Goal: Communication & Community: Share content

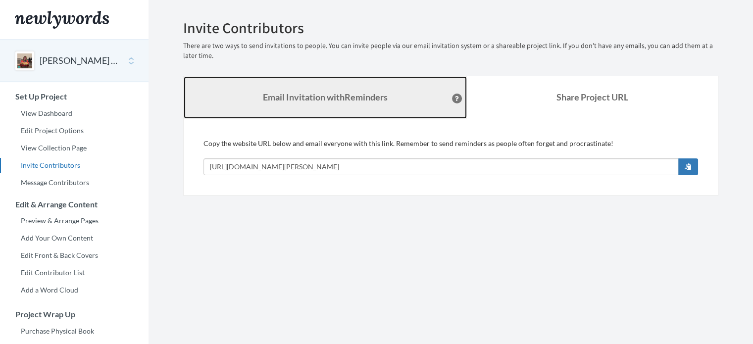
click at [263, 103] on strong "Email Invitation with Reminders" at bounding box center [325, 97] width 125 height 11
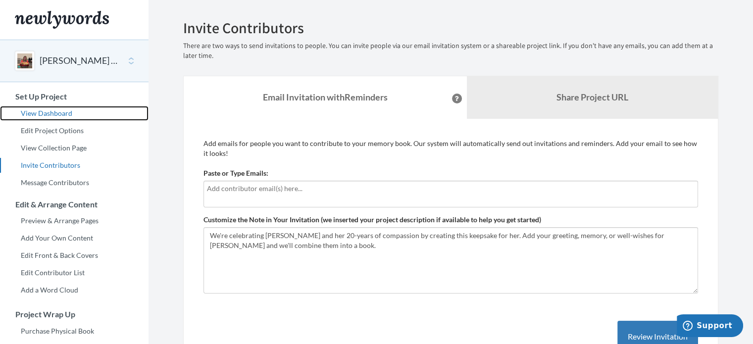
click at [37, 108] on link "View Dashboard" at bounding box center [74, 113] width 149 height 15
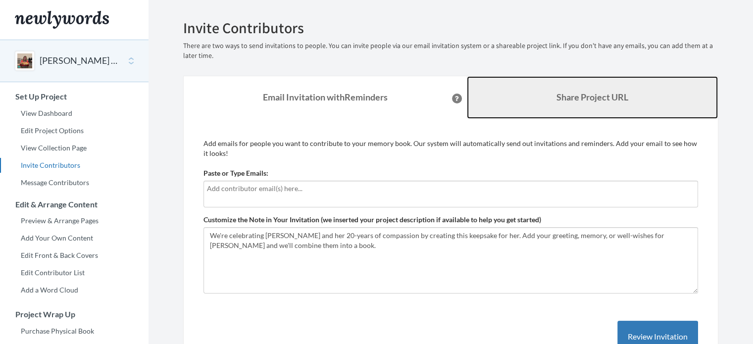
click at [549, 99] on link "Share Project URL" at bounding box center [593, 97] width 252 height 43
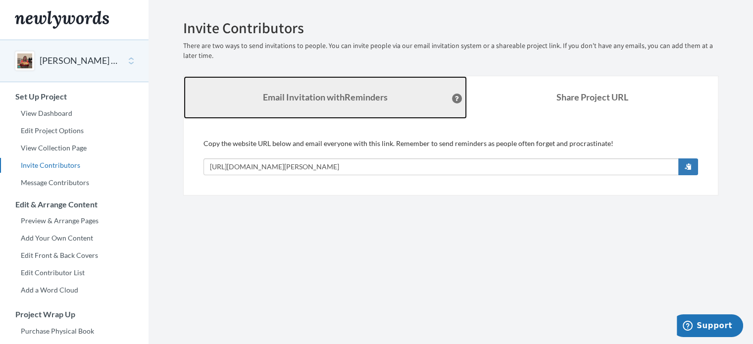
click at [337, 92] on strong "Email Invitation with Reminders" at bounding box center [325, 97] width 125 height 11
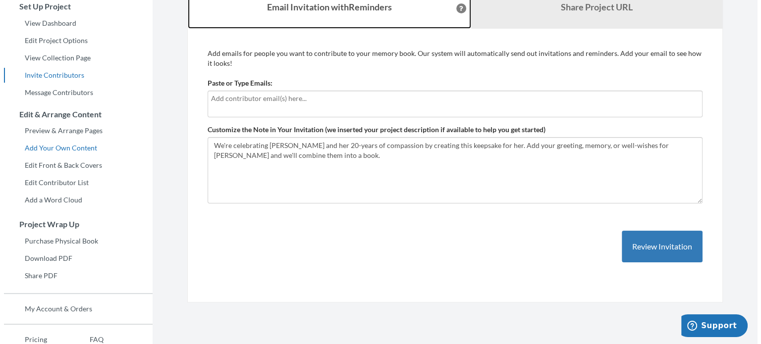
scroll to position [99, 0]
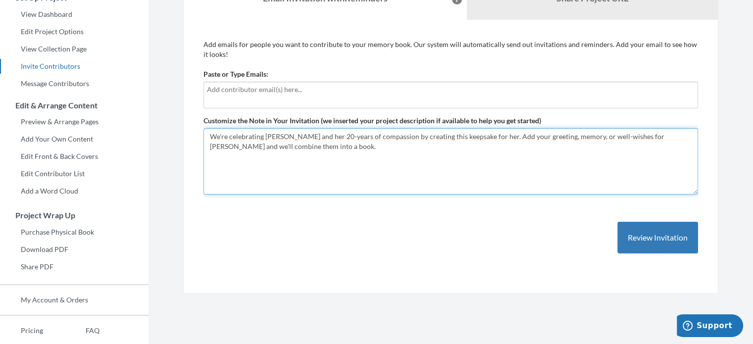
click at [560, 140] on textarea "We're celebrating [PERSON_NAME] and her 20-years of compassion by creating this…" at bounding box center [451, 161] width 495 height 66
click at [585, 136] on textarea "We're celebrating [PERSON_NAME] and her 20-years of compassion by creating this…" at bounding box center [451, 161] width 495 height 66
click at [627, 137] on textarea "We're celebrating [PERSON_NAME] and her 20-years of compassion by creating this…" at bounding box center [451, 161] width 495 height 66
drag, startPoint x: 594, startPoint y: 134, endPoint x: 584, endPoint y: 135, distance: 9.5
click at [584, 135] on textarea "We're celebrating [PERSON_NAME] and her 20-years of compassion by creating this…" at bounding box center [451, 161] width 495 height 66
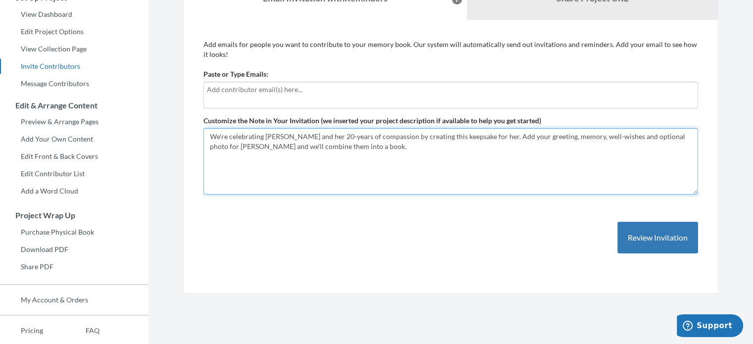
drag, startPoint x: 632, startPoint y: 136, endPoint x: 622, endPoint y: 134, distance: 10.6
click at [622, 134] on textarea "We're celebrating [PERSON_NAME] and her 20-years of compassion by creating this…" at bounding box center [451, 161] width 495 height 66
click at [369, 144] on textarea "We're celebrating [PERSON_NAME] and her 20-years of compassion by creating this…" at bounding box center [451, 161] width 495 height 66
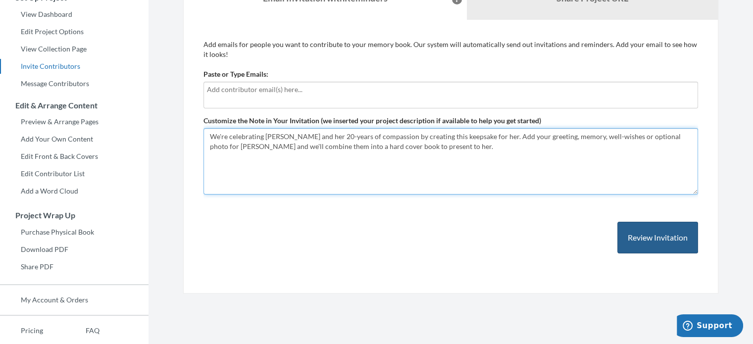
type textarea "We're celebrating [PERSON_NAME] and her 20-years of compassion by creating this…"
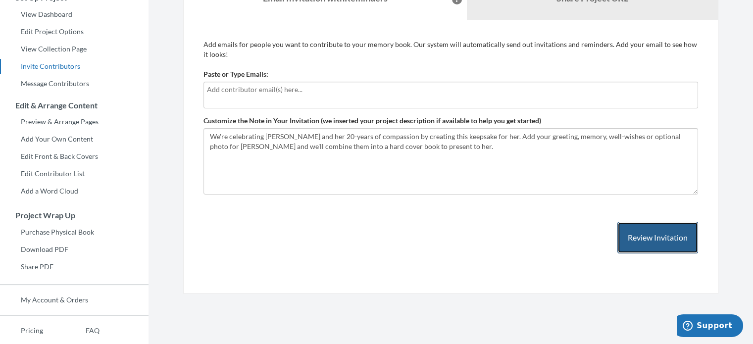
click at [658, 237] on button "Review Invitation" at bounding box center [658, 238] width 81 height 32
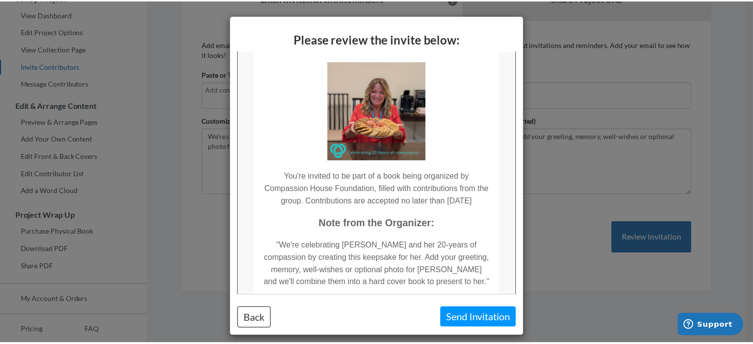
scroll to position [0, 0]
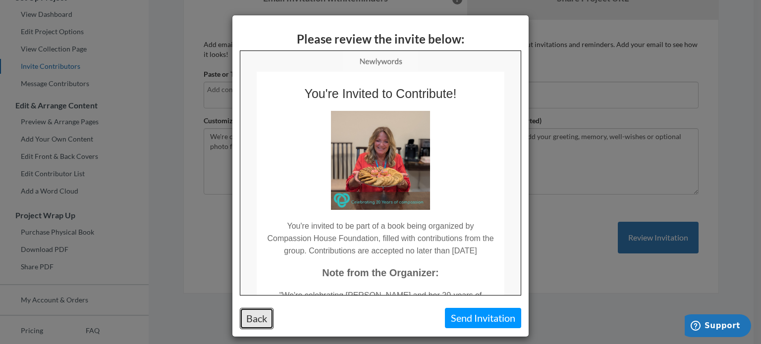
click at [256, 314] on button "Back" at bounding box center [257, 318] width 34 height 21
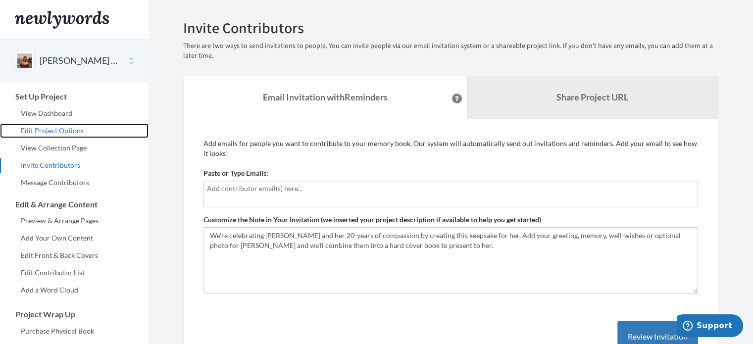
click at [42, 129] on link "Edit Project Options" at bounding box center [74, 130] width 149 height 15
